Goal: Task Accomplishment & Management: Manage account settings

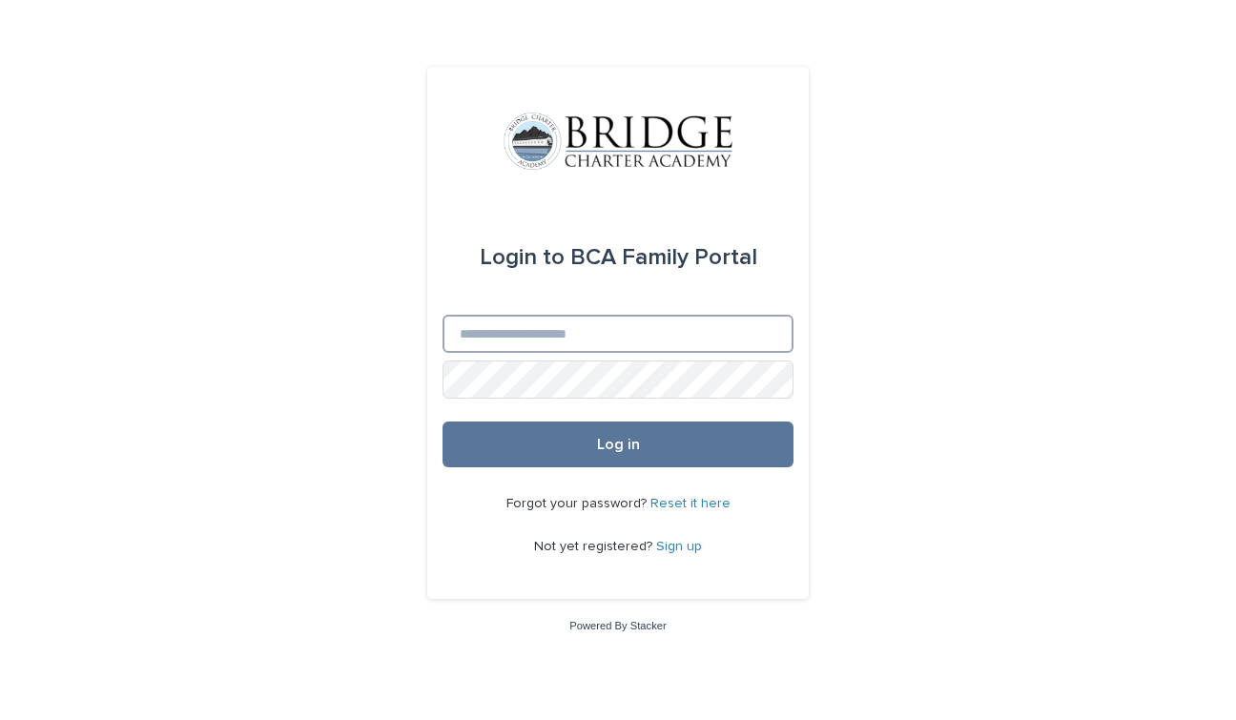
type input "**********"
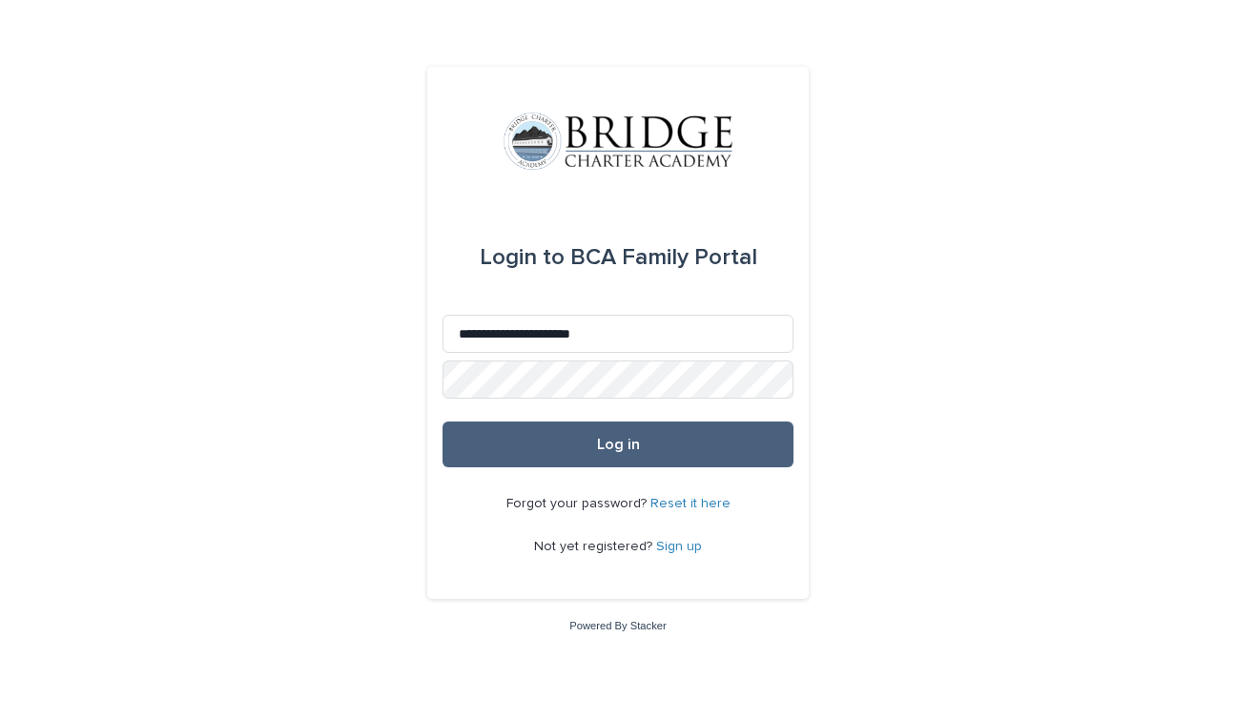
click at [565, 444] on button "Log in" at bounding box center [617, 444] width 351 height 46
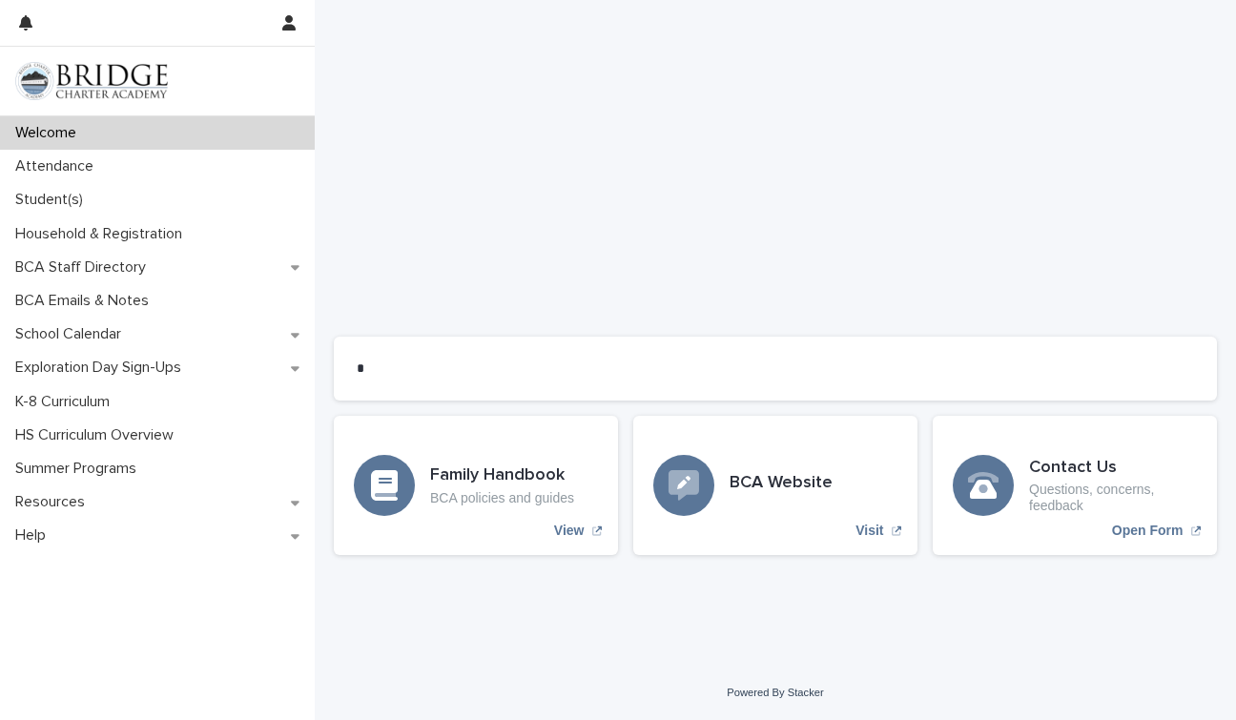
scroll to position [1473, 0]
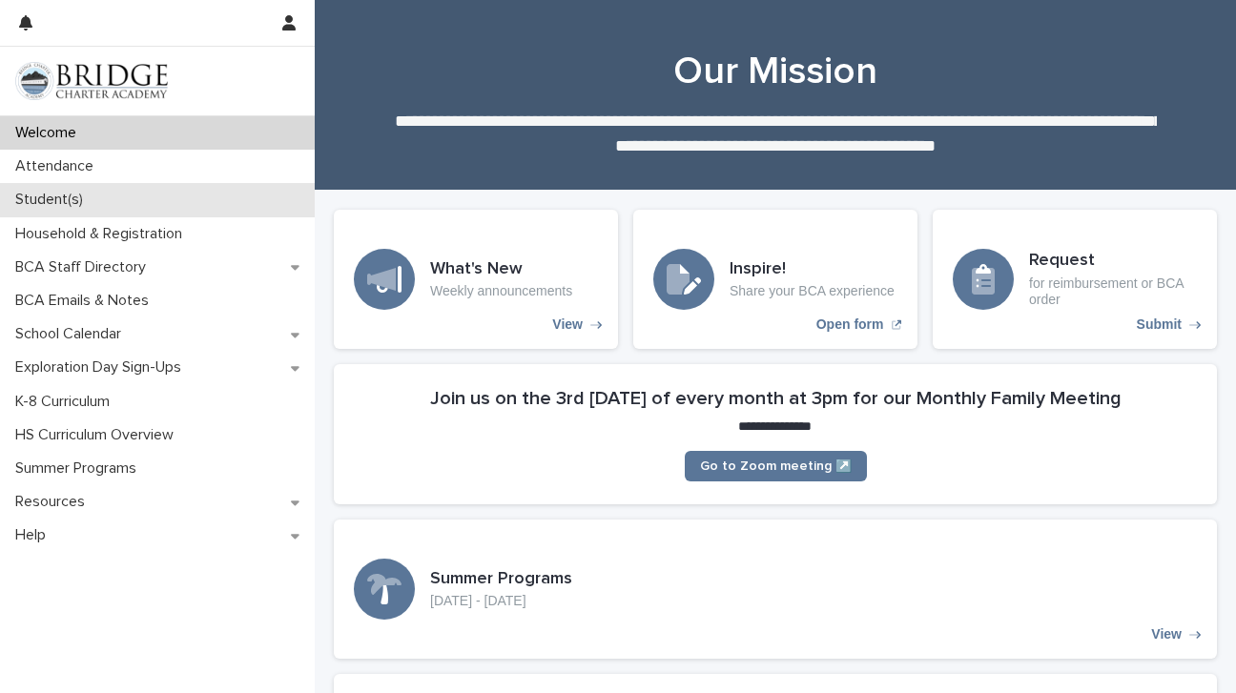
click at [86, 191] on p "Student(s)" at bounding box center [53, 200] width 91 height 18
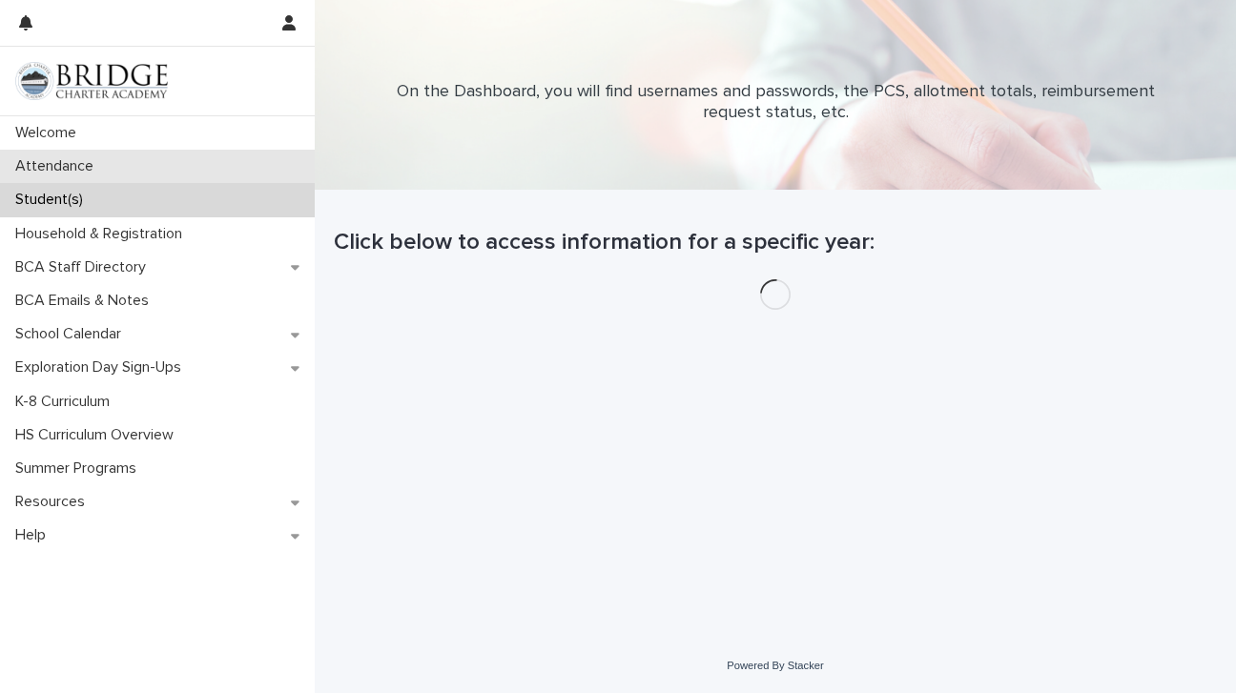
click at [112, 164] on div "Attendance" at bounding box center [157, 166] width 315 height 33
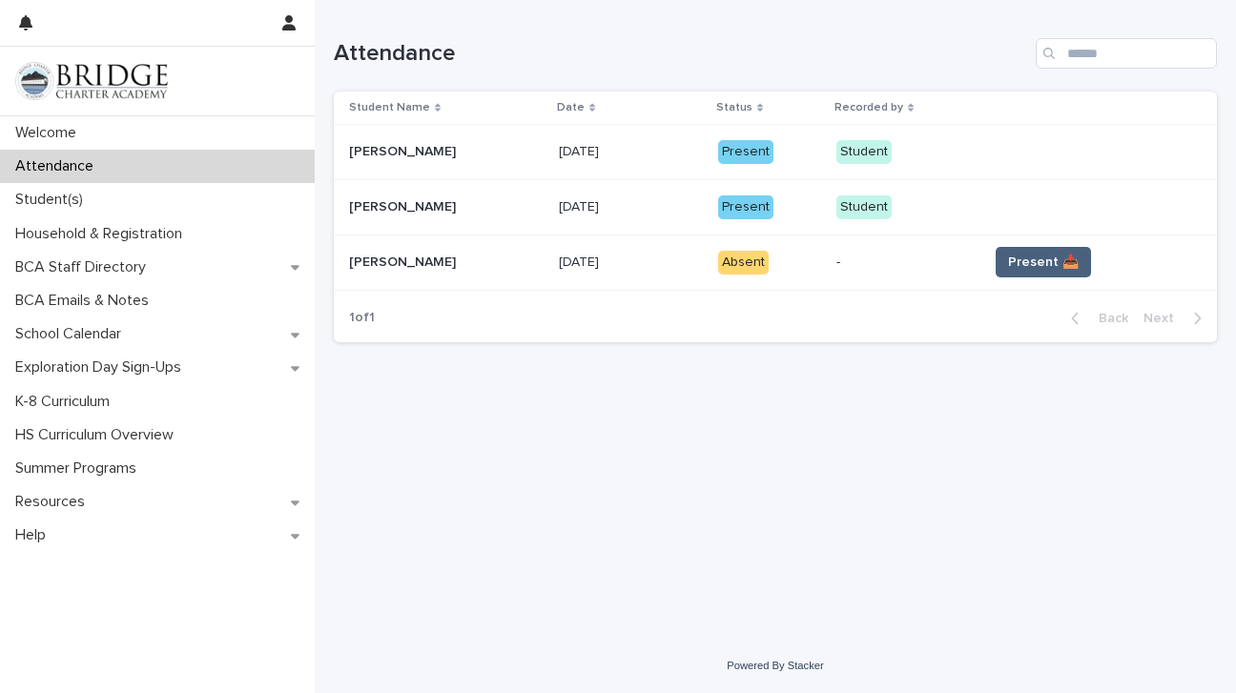
click at [1063, 259] on span "Present 📥" at bounding box center [1043, 262] width 71 height 19
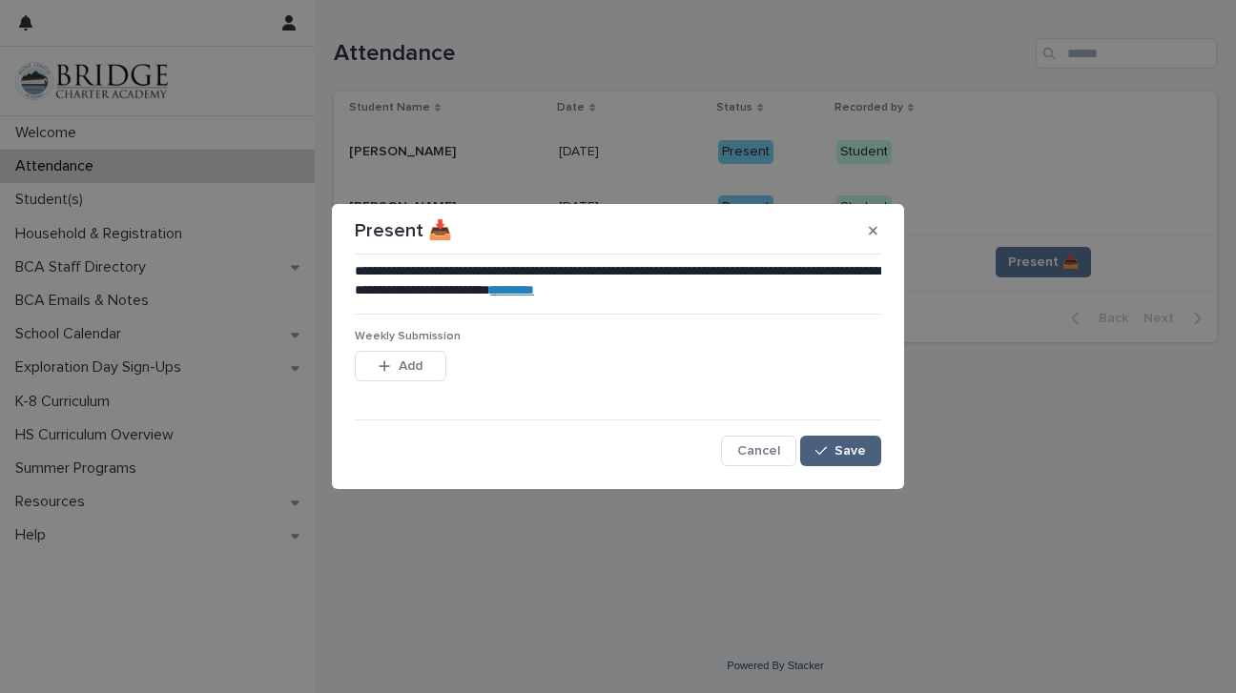
click at [870, 456] on button "Save" at bounding box center [840, 451] width 81 height 31
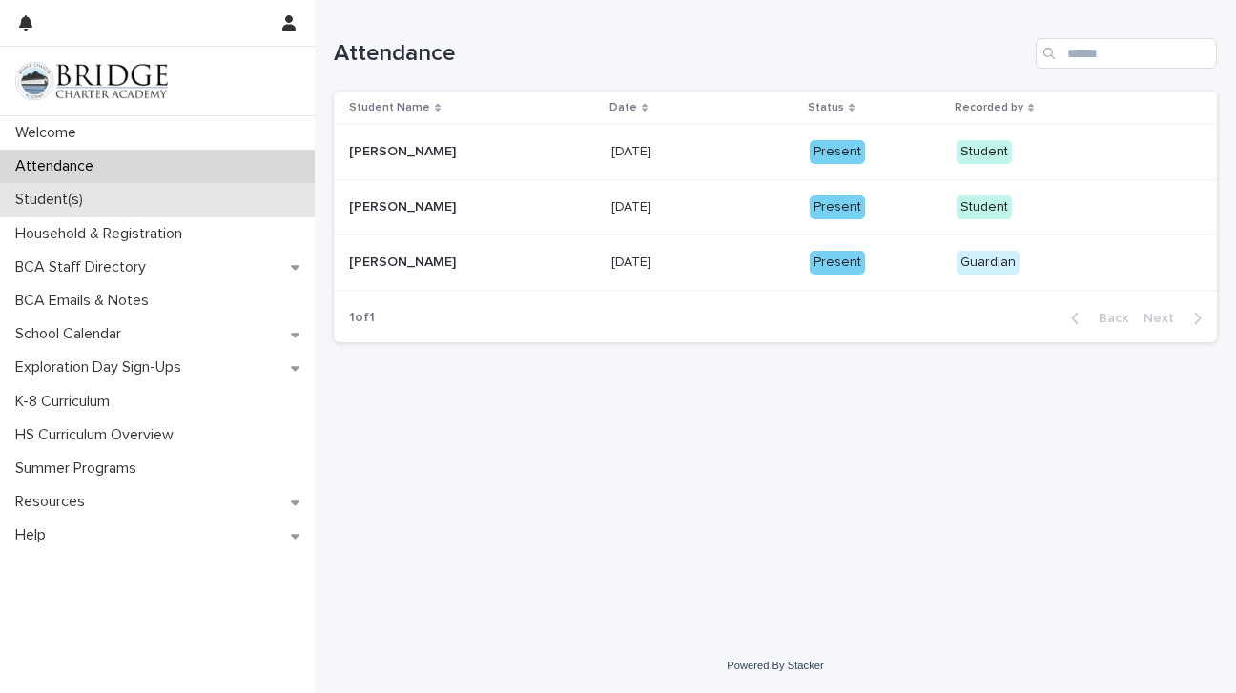
click at [61, 199] on p "Student(s)" at bounding box center [53, 200] width 91 height 18
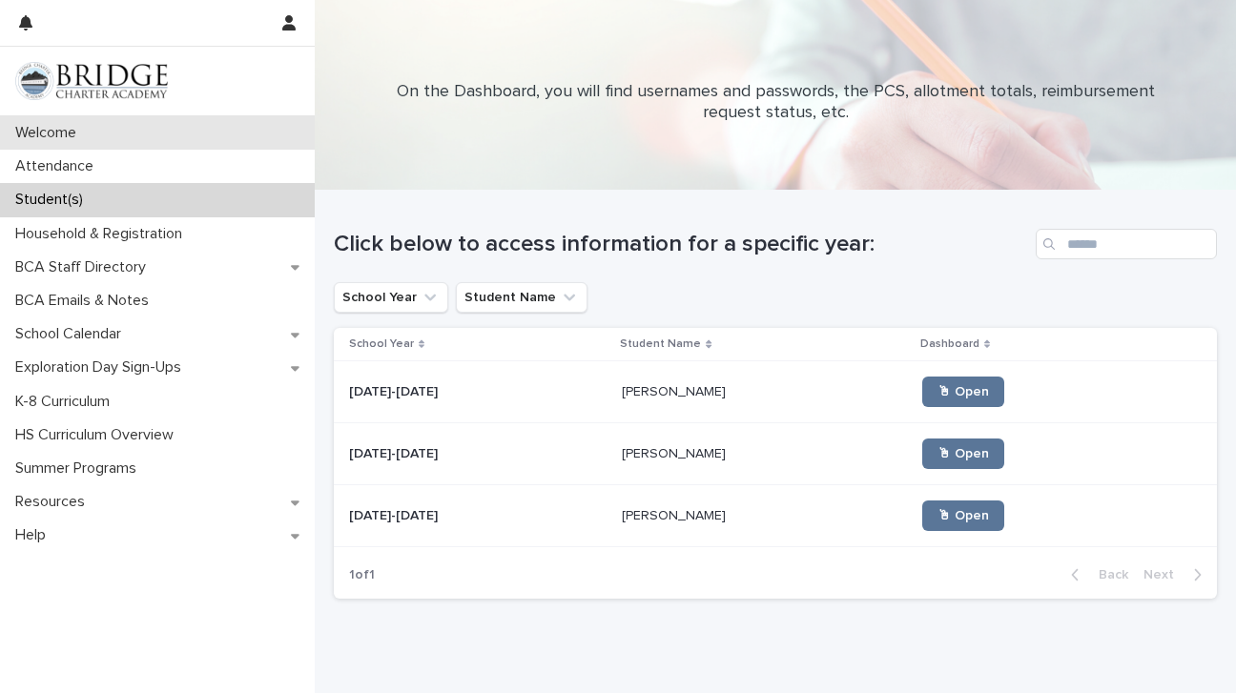
click at [53, 138] on p "Welcome" at bounding box center [50, 133] width 84 height 18
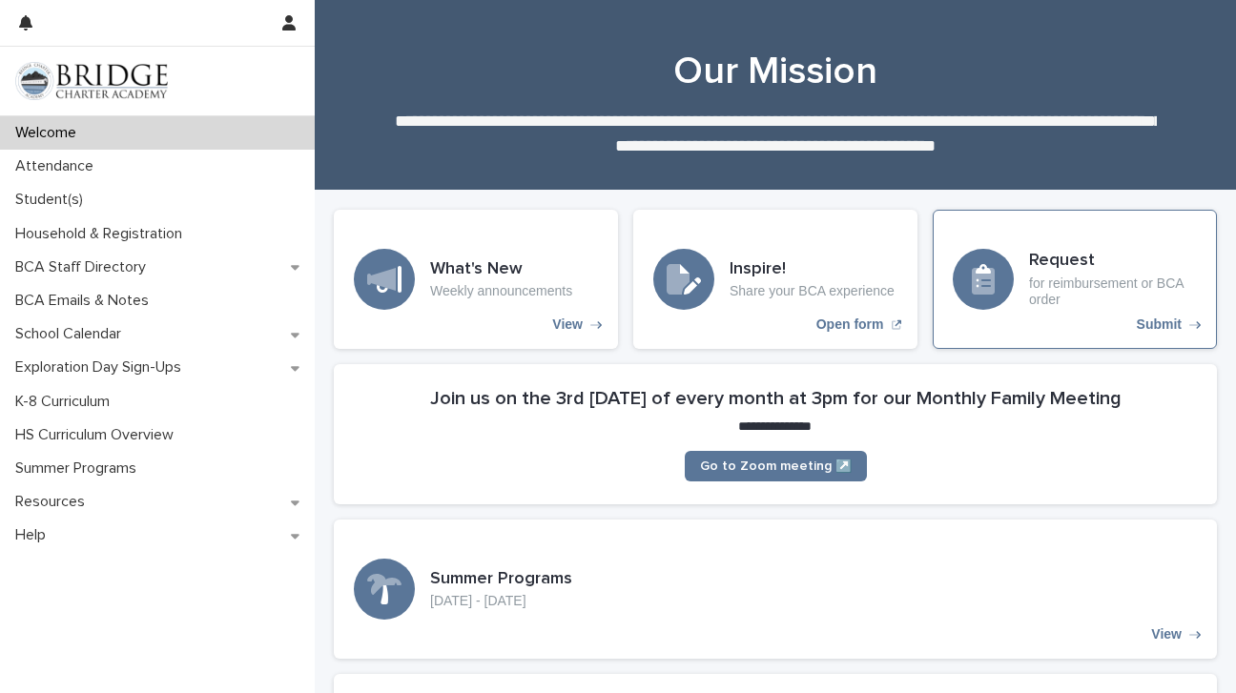
click at [1092, 282] on p "for reimbursement or BCA order" at bounding box center [1113, 292] width 168 height 32
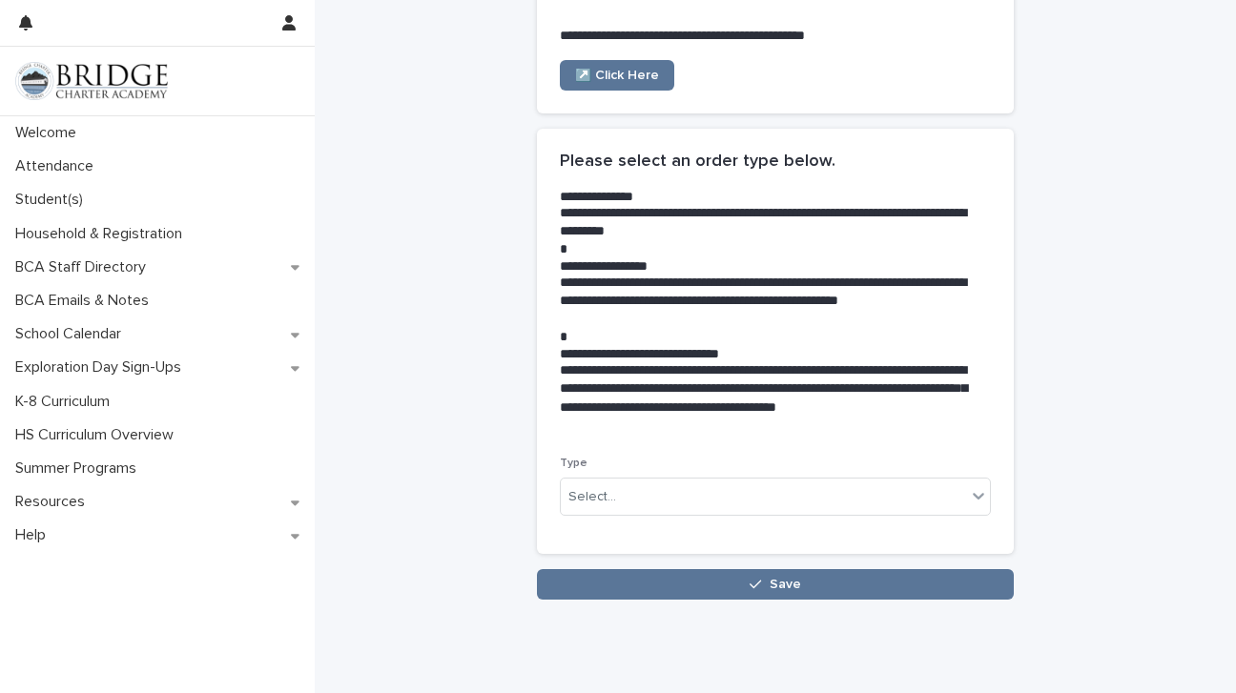
scroll to position [295, 0]
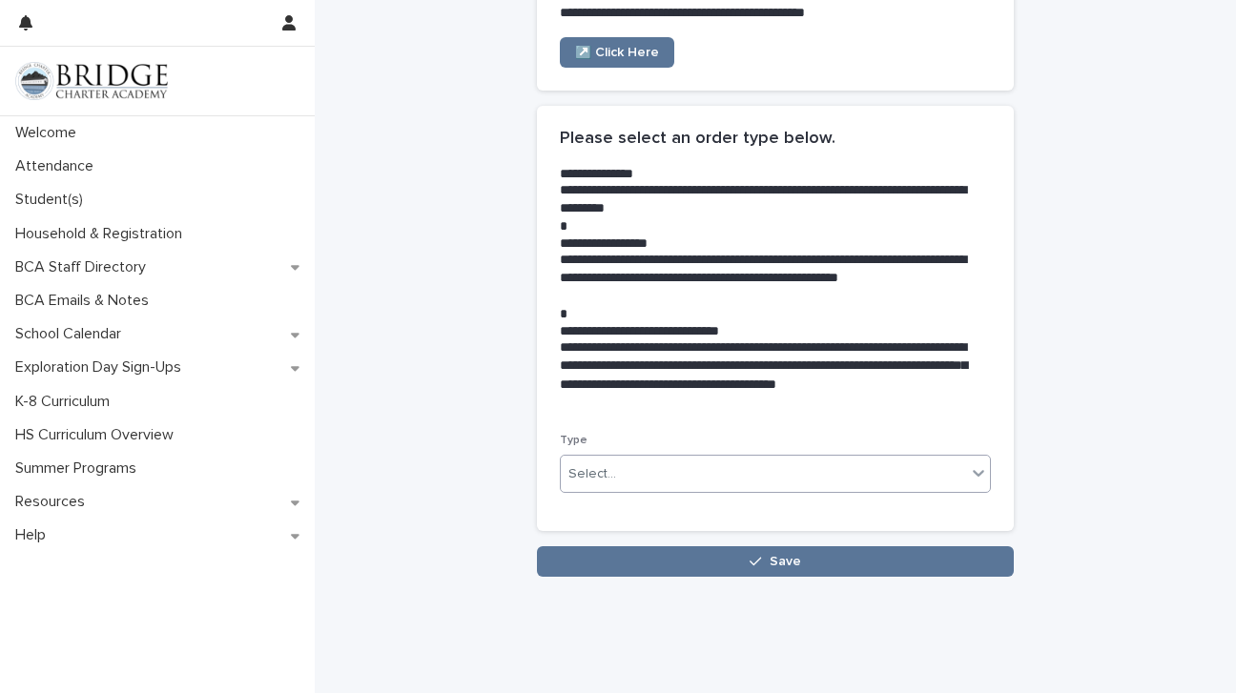
click at [642, 477] on div "Select..." at bounding box center [763, 474] width 405 height 31
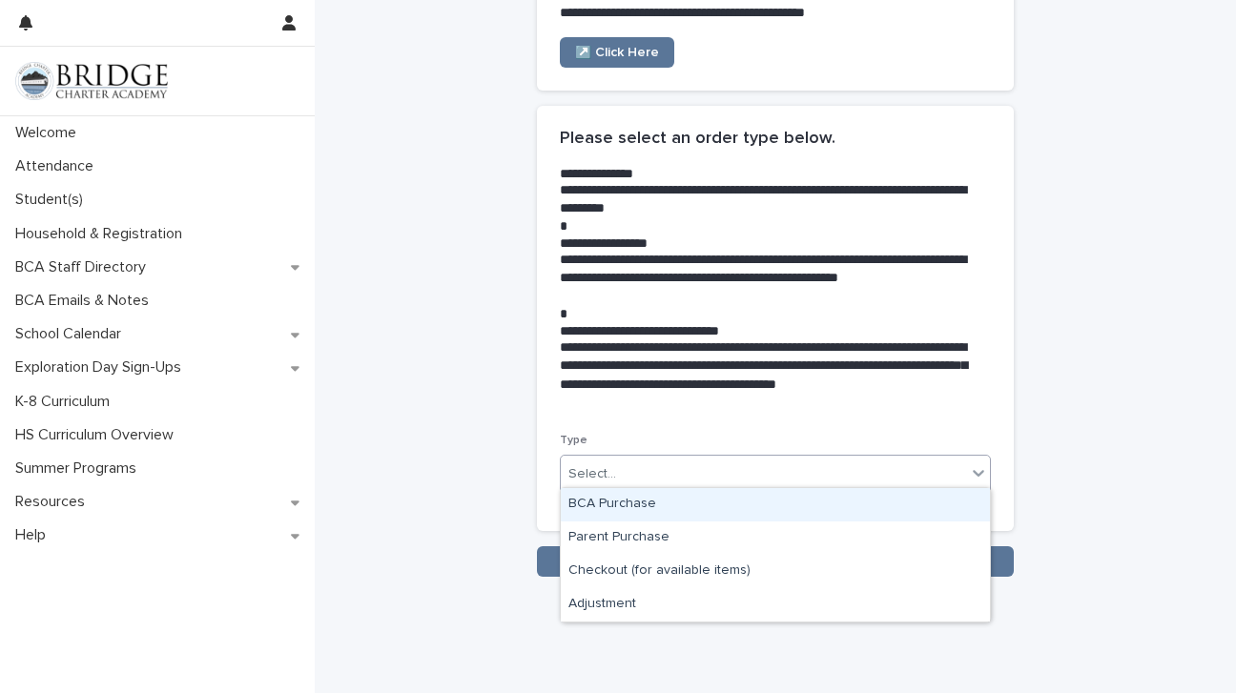
click at [1064, 353] on div "**********" at bounding box center [775, 142] width 883 height 870
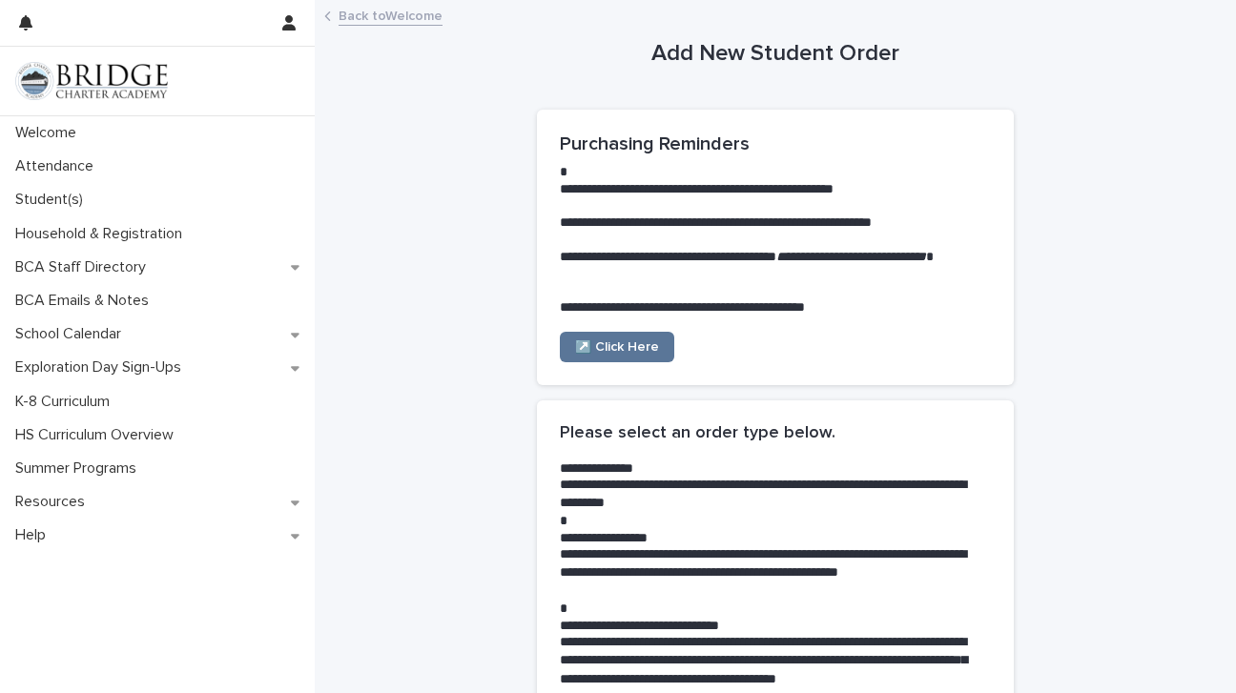
scroll to position [0, 0]
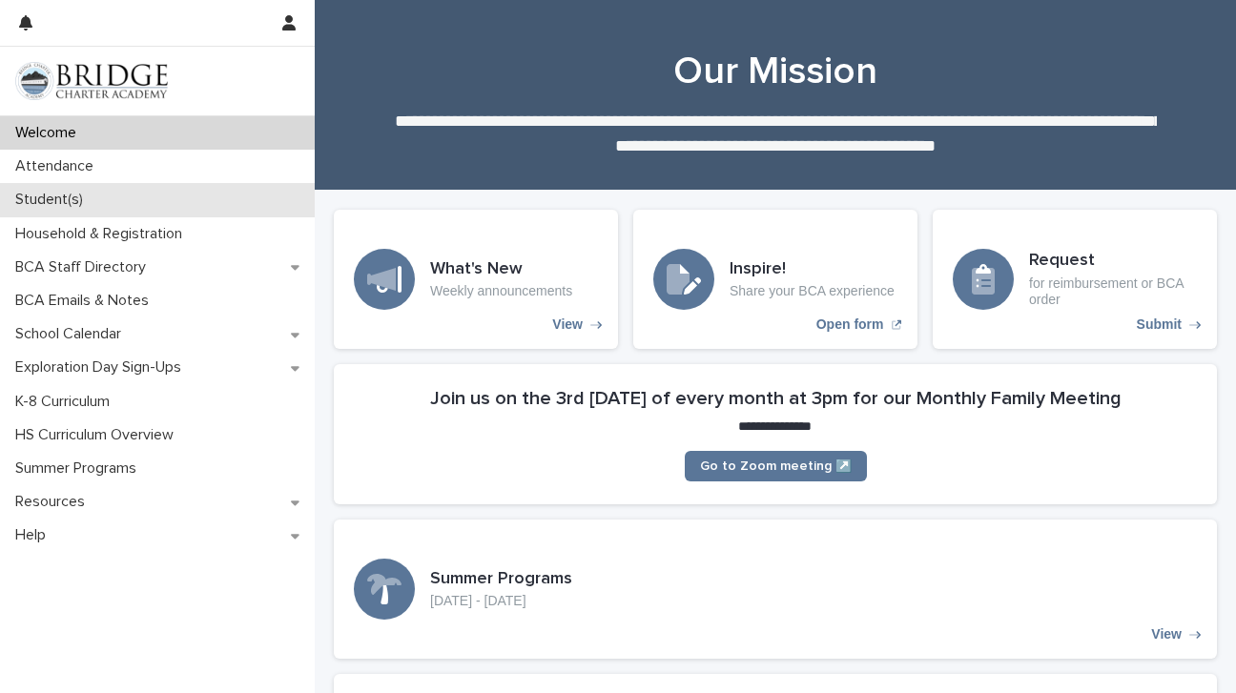
click at [92, 188] on div "Student(s)" at bounding box center [157, 199] width 315 height 33
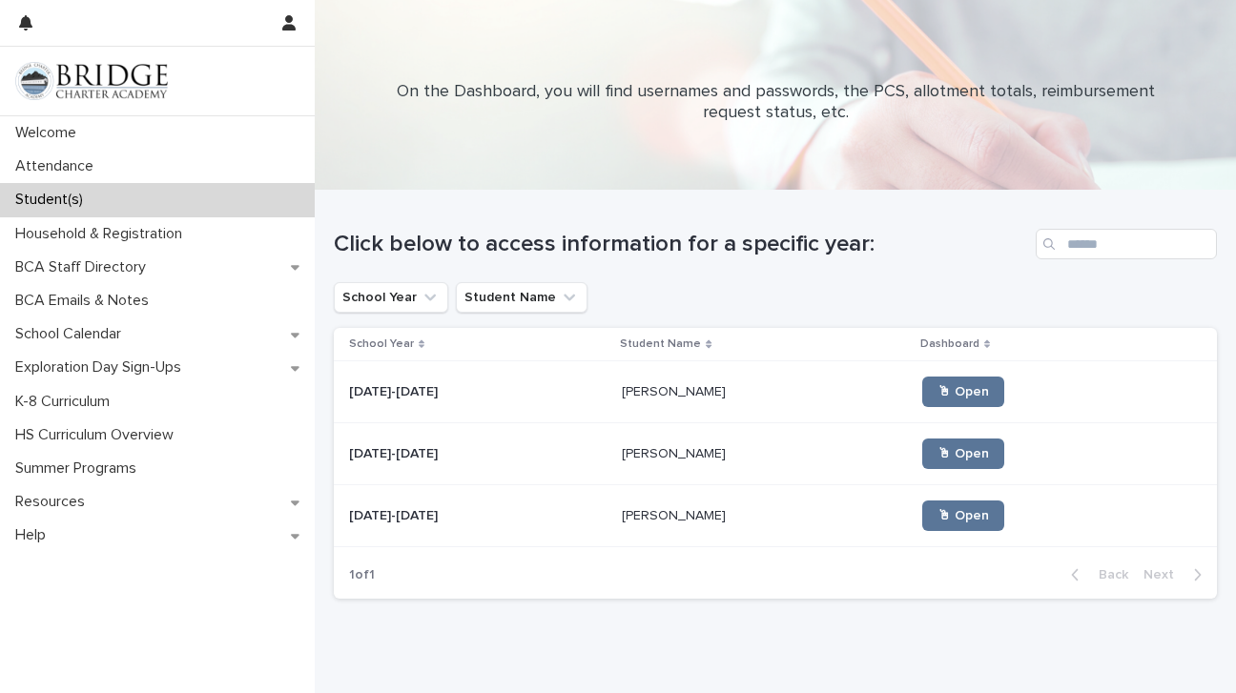
click at [648, 445] on p "[PERSON_NAME]" at bounding box center [676, 452] width 108 height 20
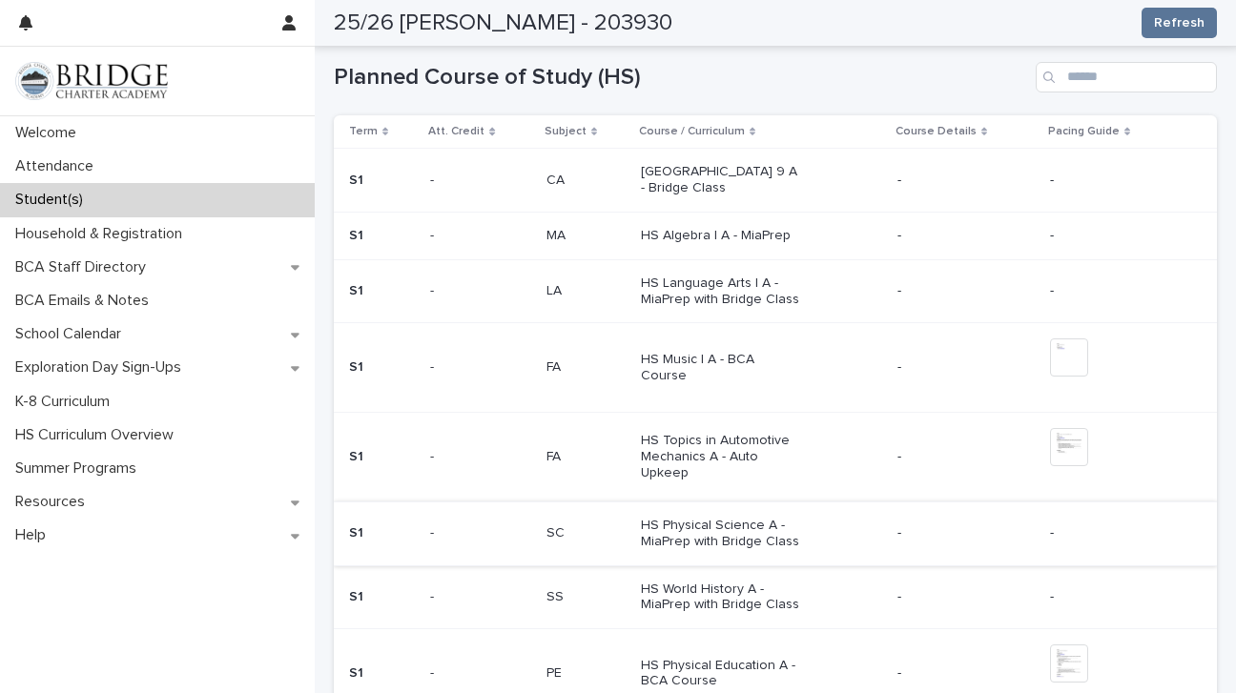
scroll to position [888, 0]
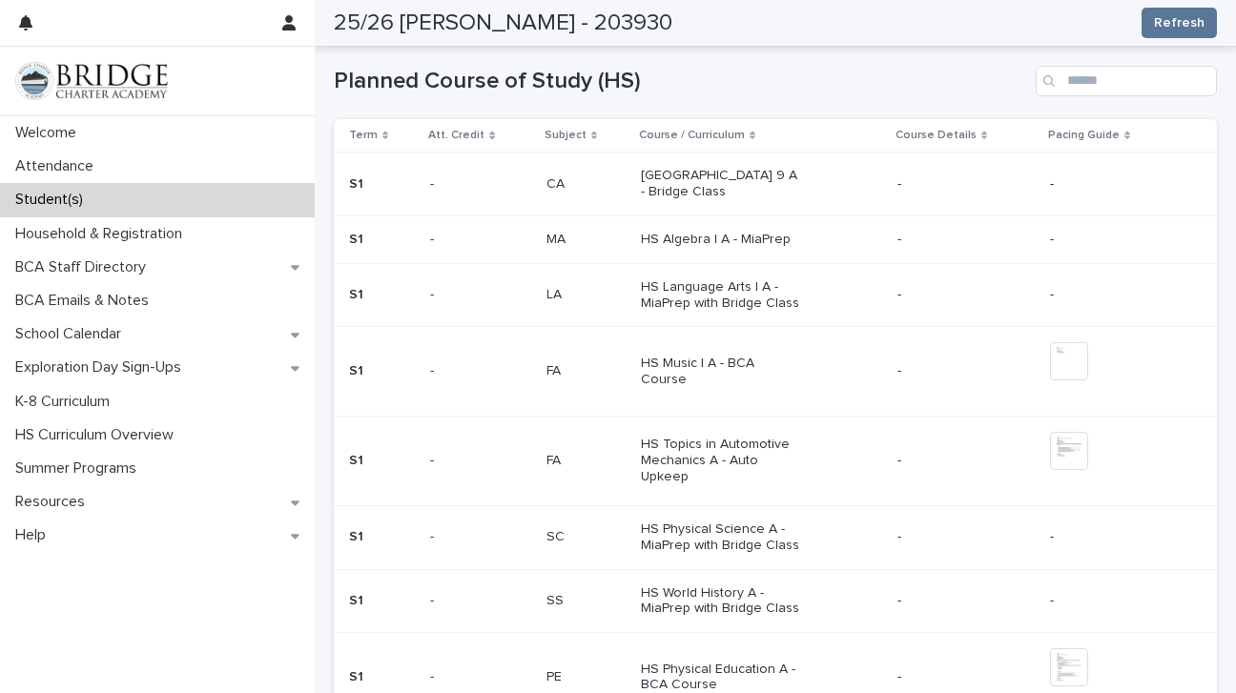
click at [654, 232] on p "HS Algebra I A - MiaPrep" at bounding box center [720, 240] width 159 height 16
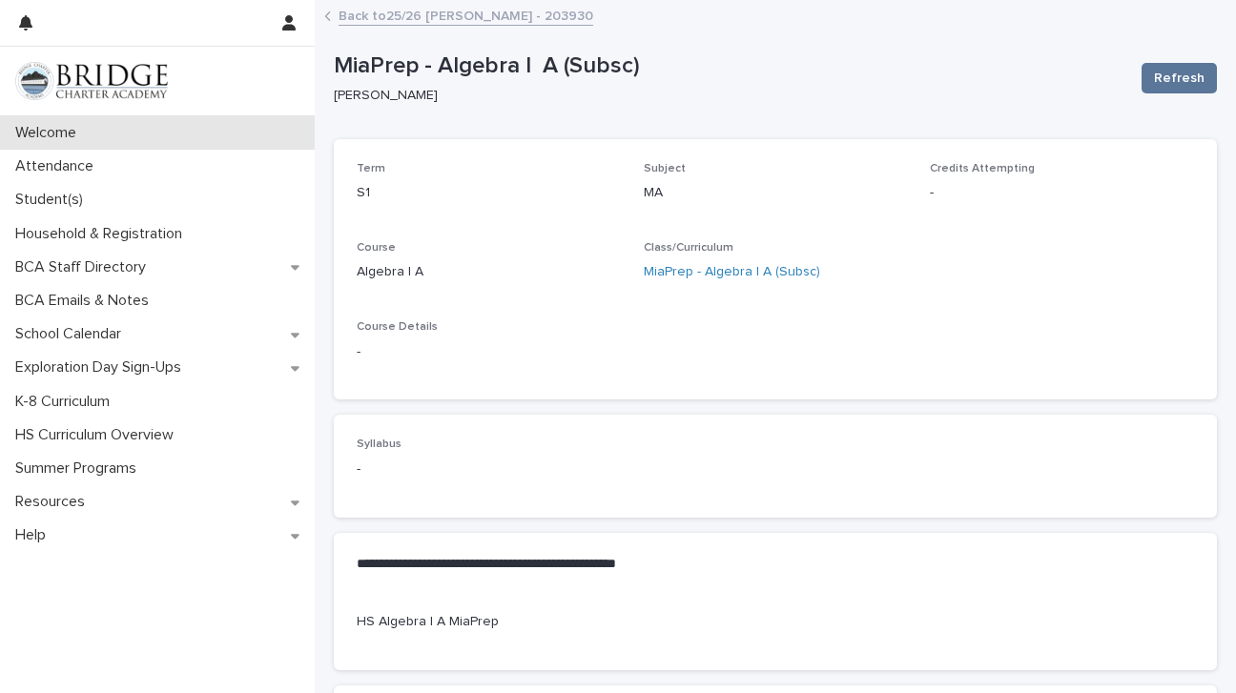
click at [61, 141] on p "Welcome" at bounding box center [50, 133] width 84 height 18
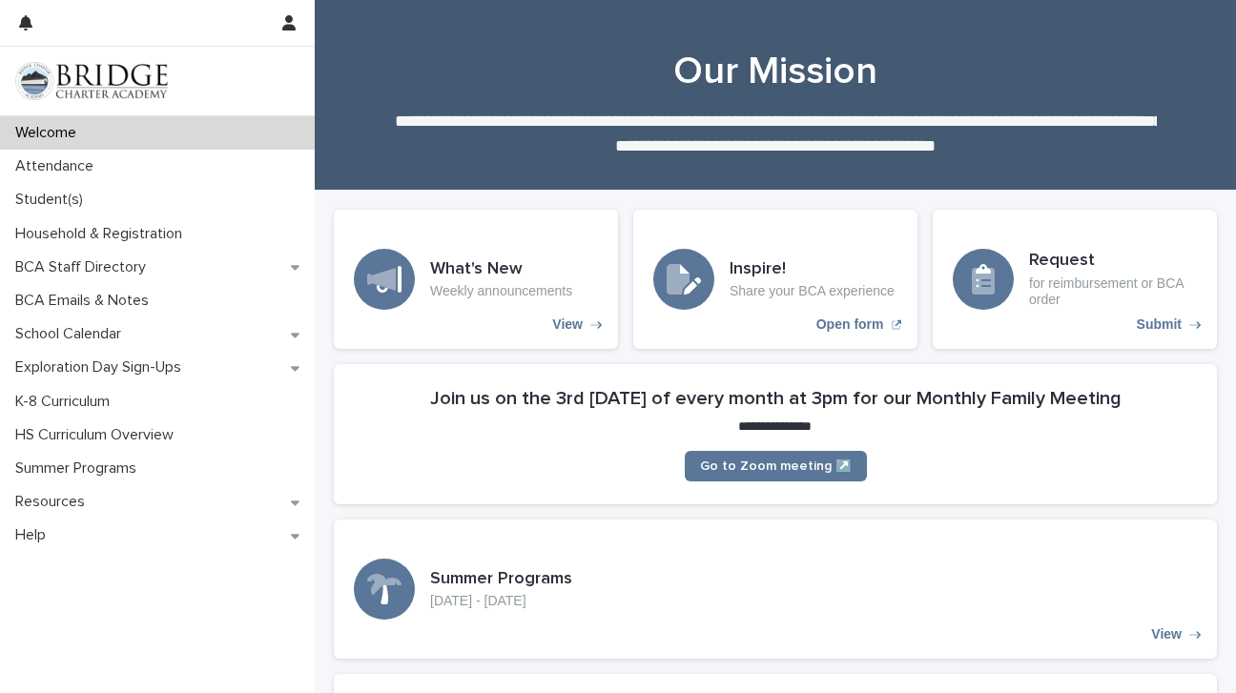
click at [1062, 355] on div "Loading... Saving… What's New Weekly announcements View Inspire! Share your BCA…" at bounding box center [775, 287] width 883 height 154
